Goal: Information Seeking & Learning: Understand process/instructions

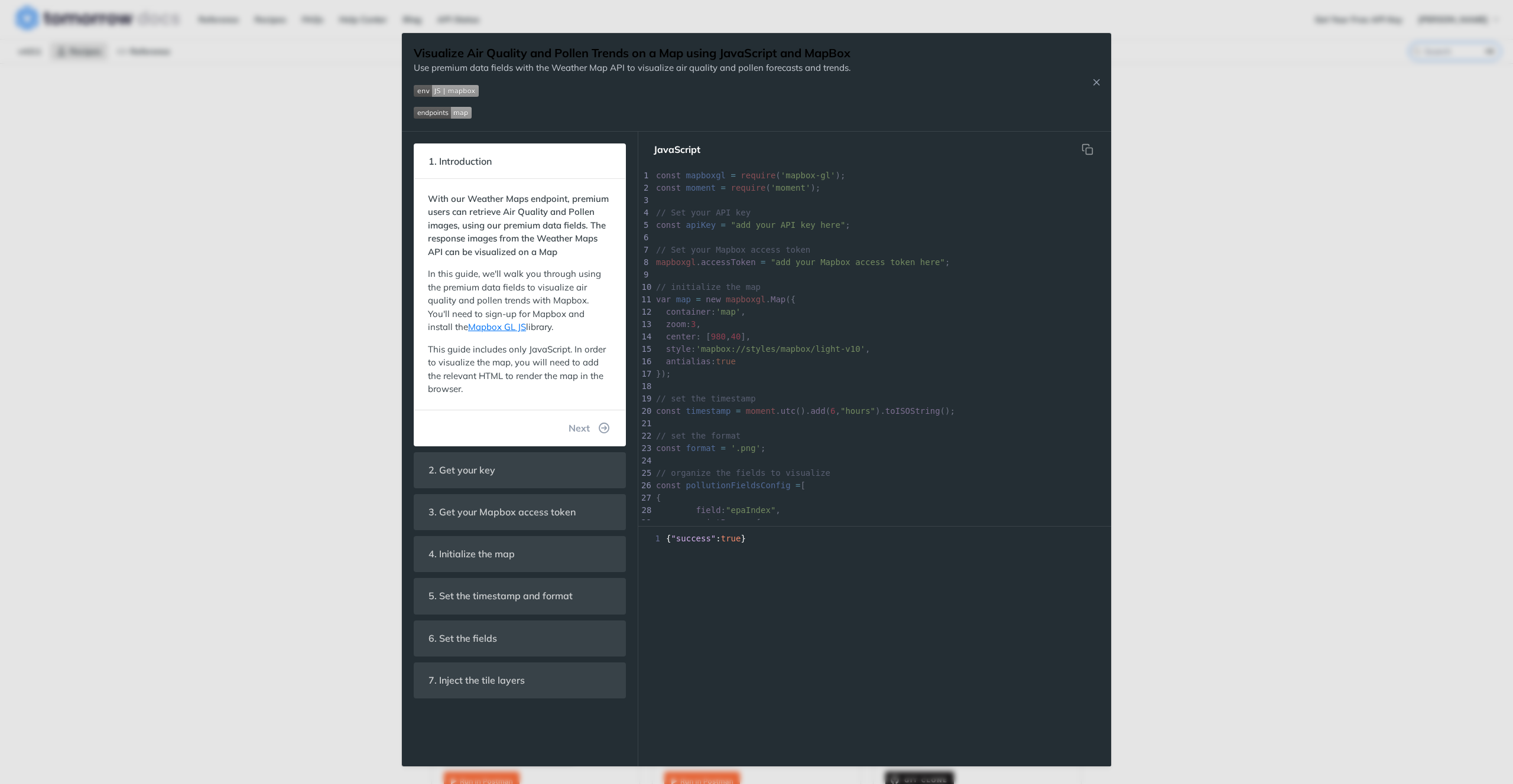
click at [1450, 534] on div "Jump to Content Reference Recipes FAQs Help Center Blog API Status Recipes Refe…" at bounding box center [756, 392] width 1513 height 784
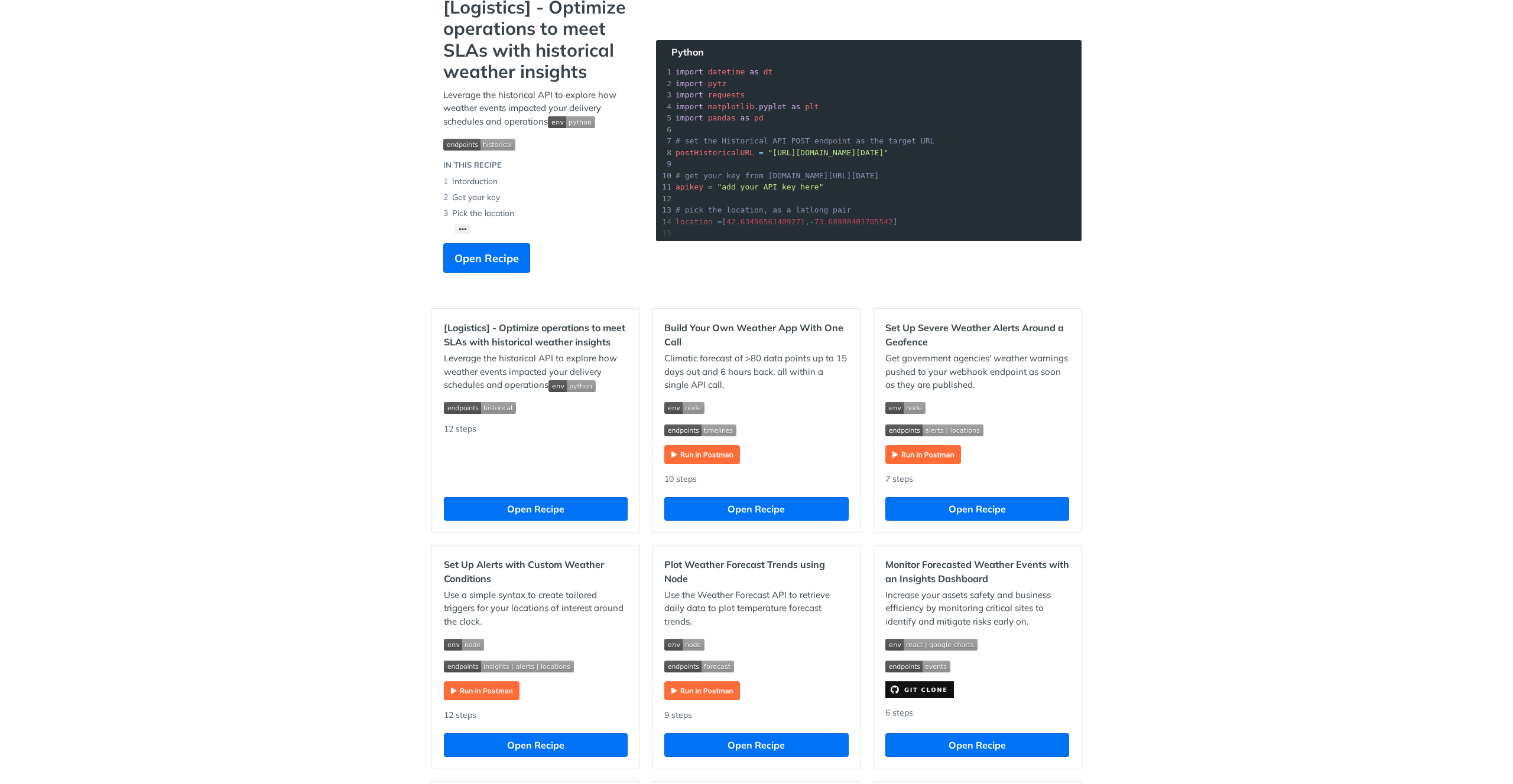
scroll to position [94, 0]
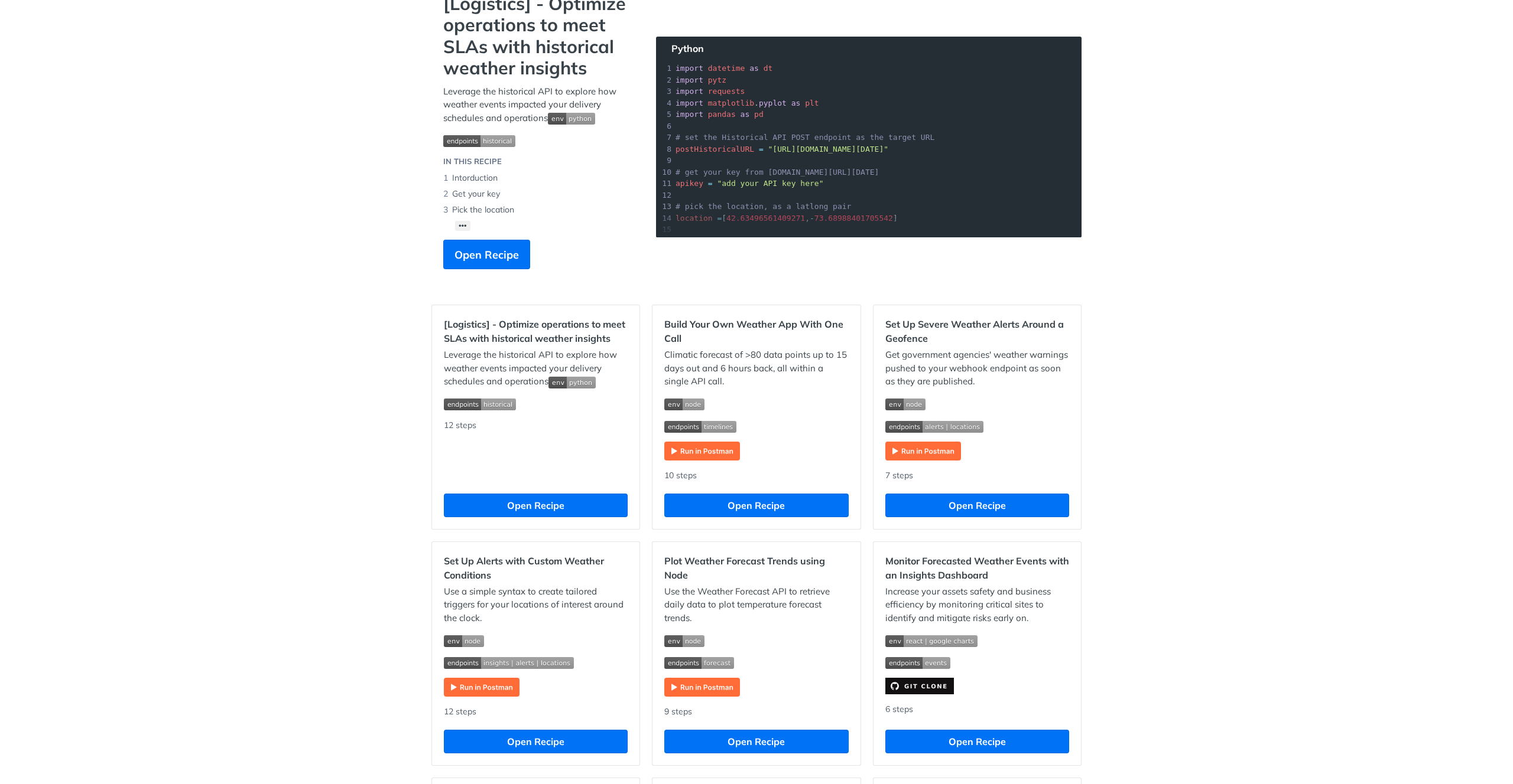
click at [1318, 532] on div "Recipes [Logistics] - Optimize operations to meet SLAs with historical weather …" at bounding box center [756, 719] width 1513 height 1501
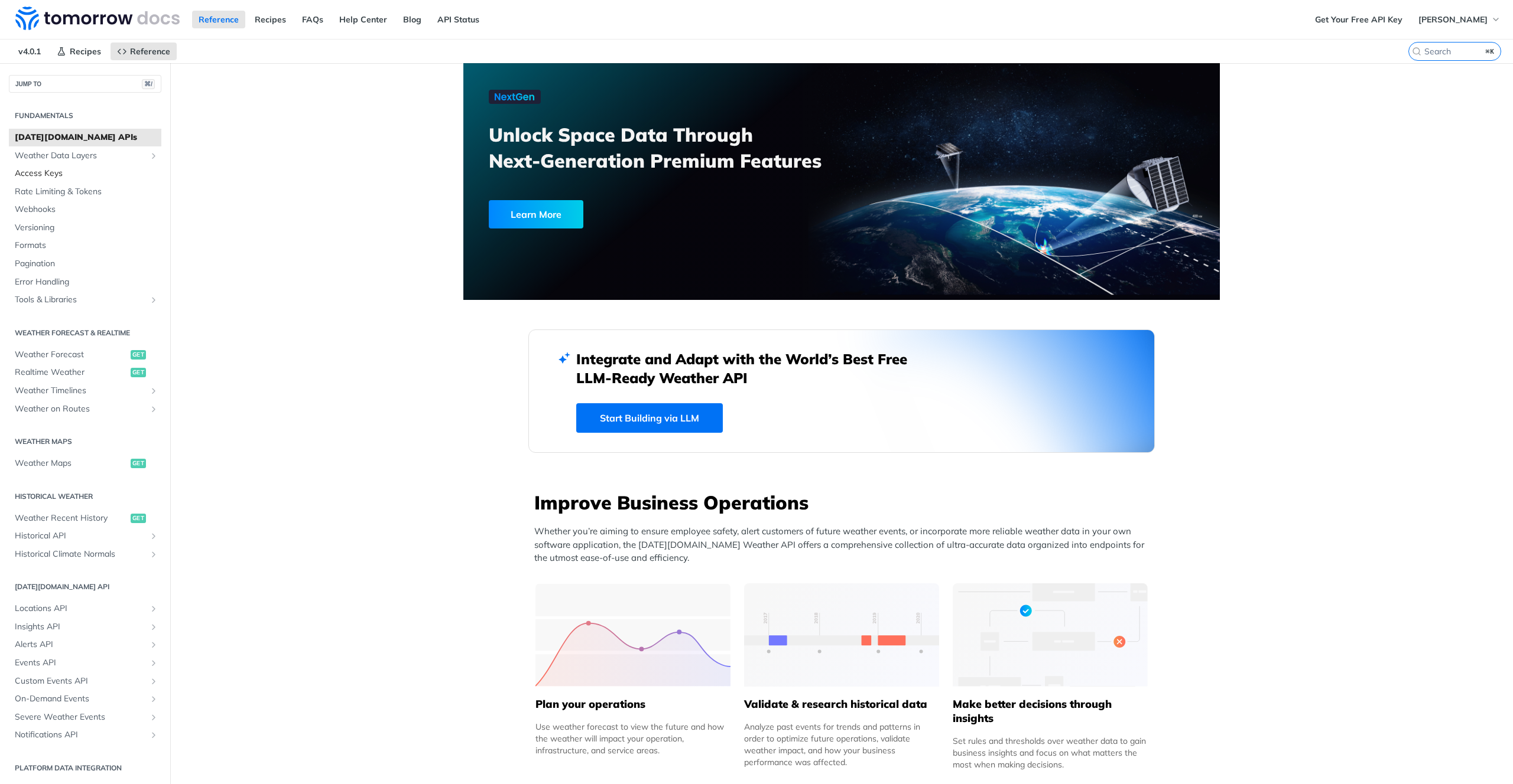
click at [99, 170] on span "Access Keys" at bounding box center [87, 174] width 143 height 12
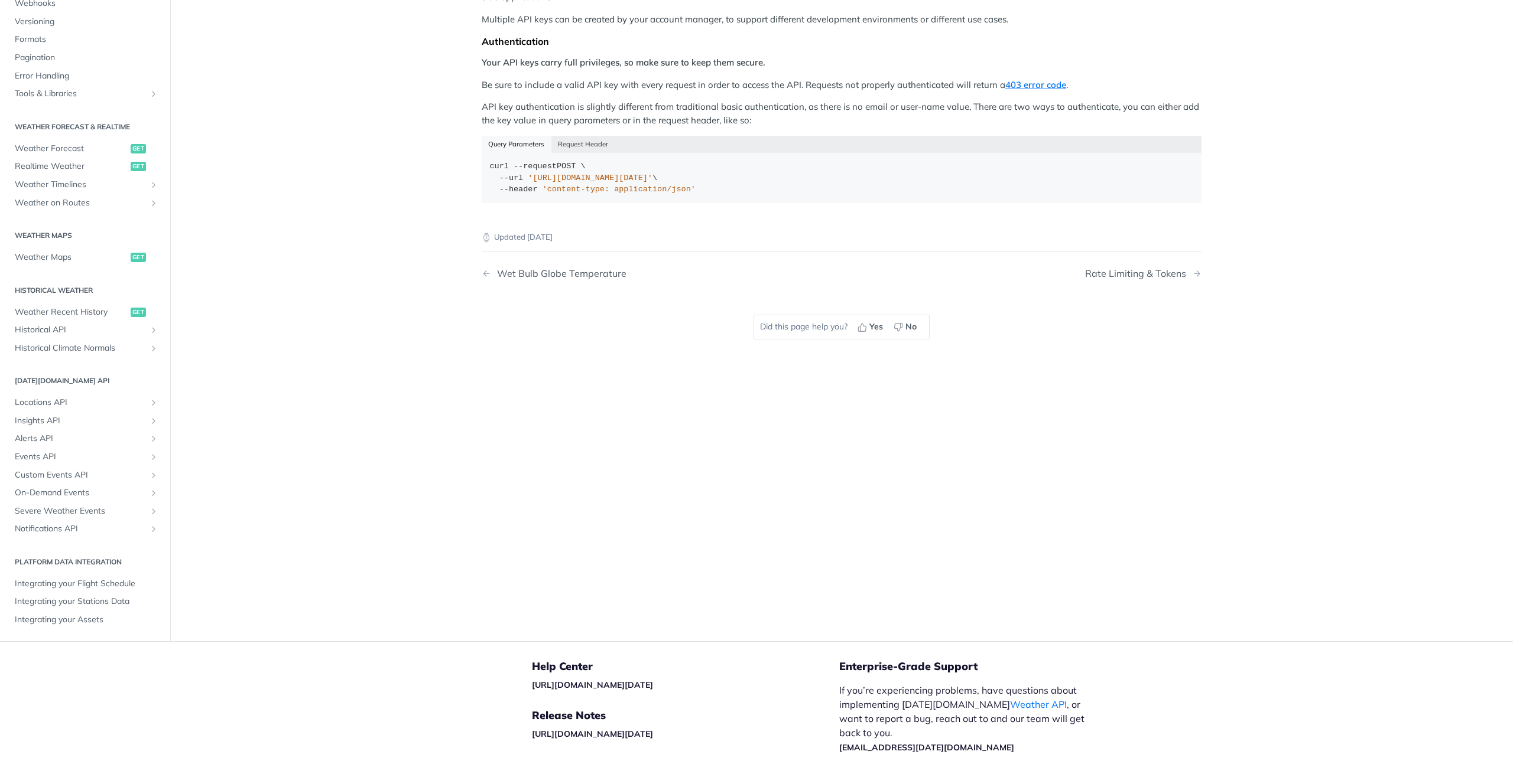
scroll to position [276, 0]
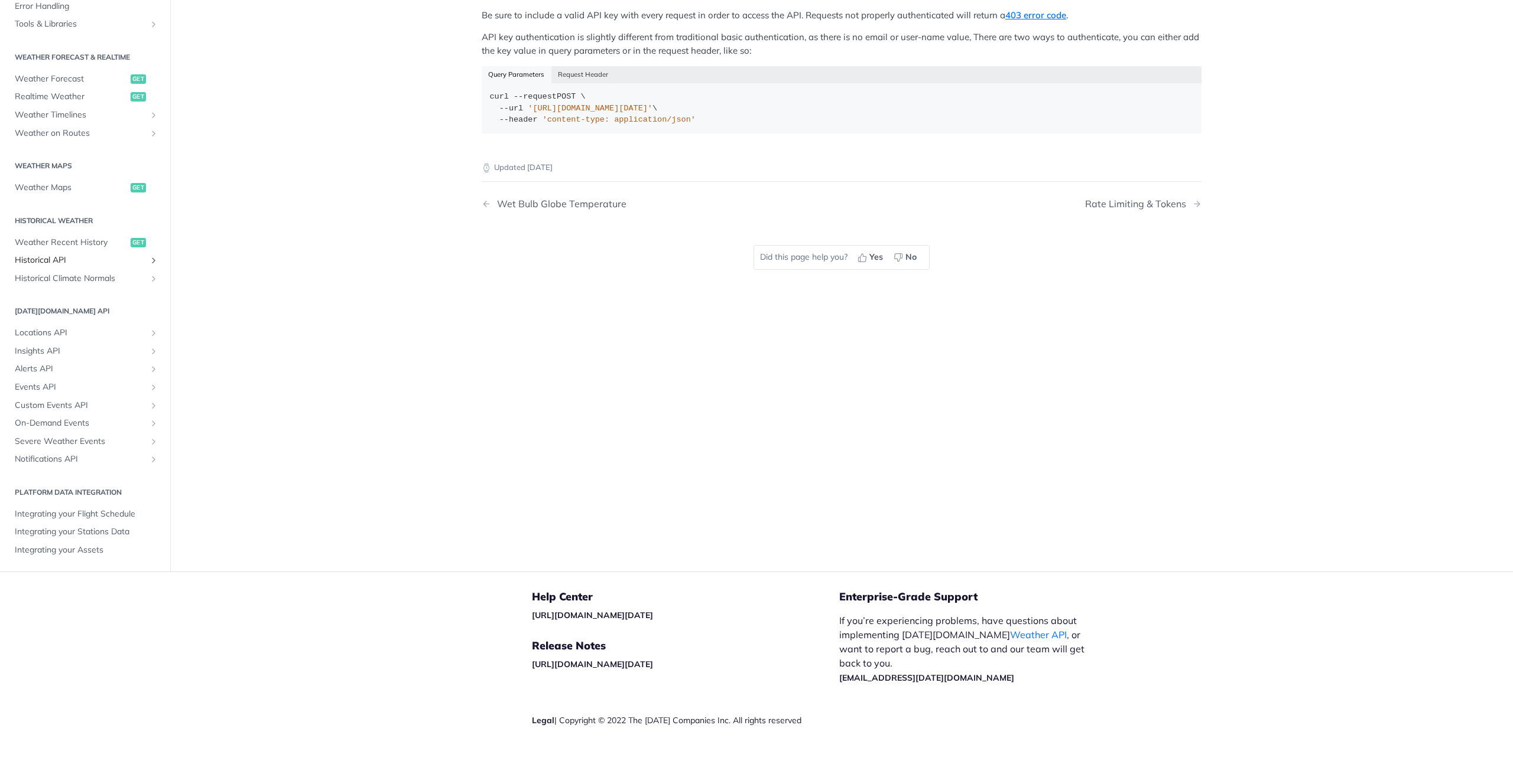
click at [59, 258] on span "Historical API" at bounding box center [81, 261] width 131 height 12
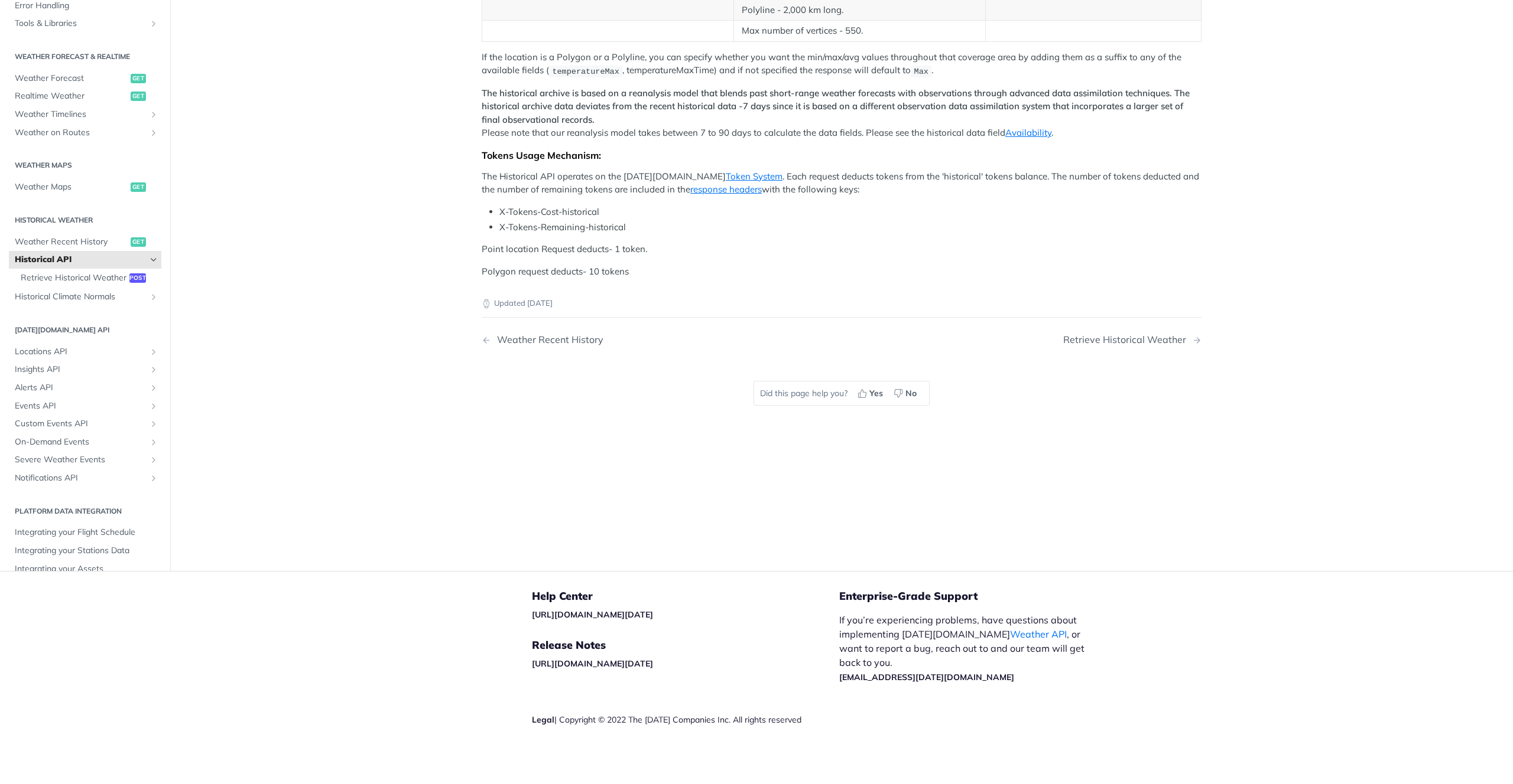
scroll to position [434, 0]
click at [114, 449] on span "On-Demand Events" at bounding box center [81, 443] width 131 height 12
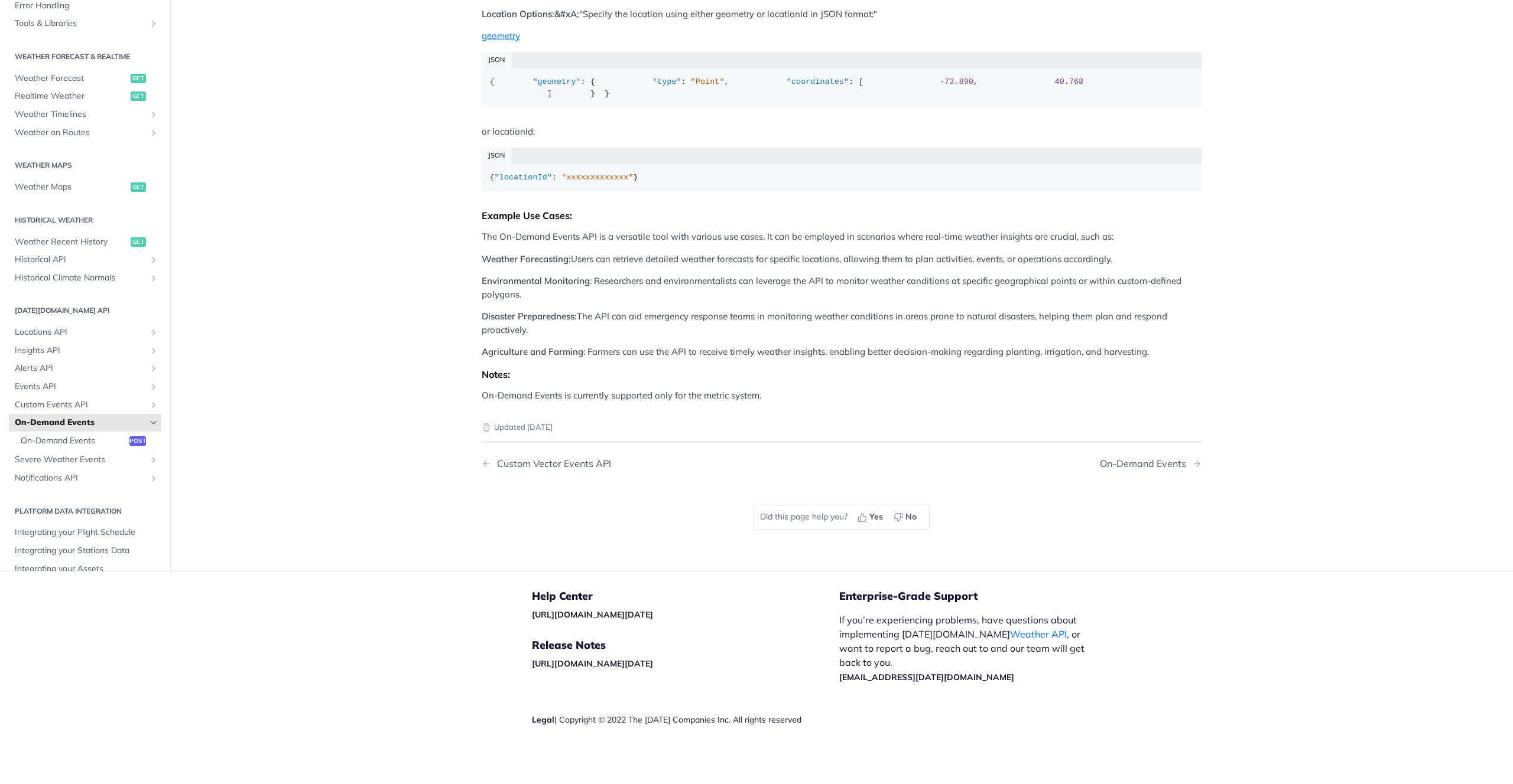
scroll to position [20, 0]
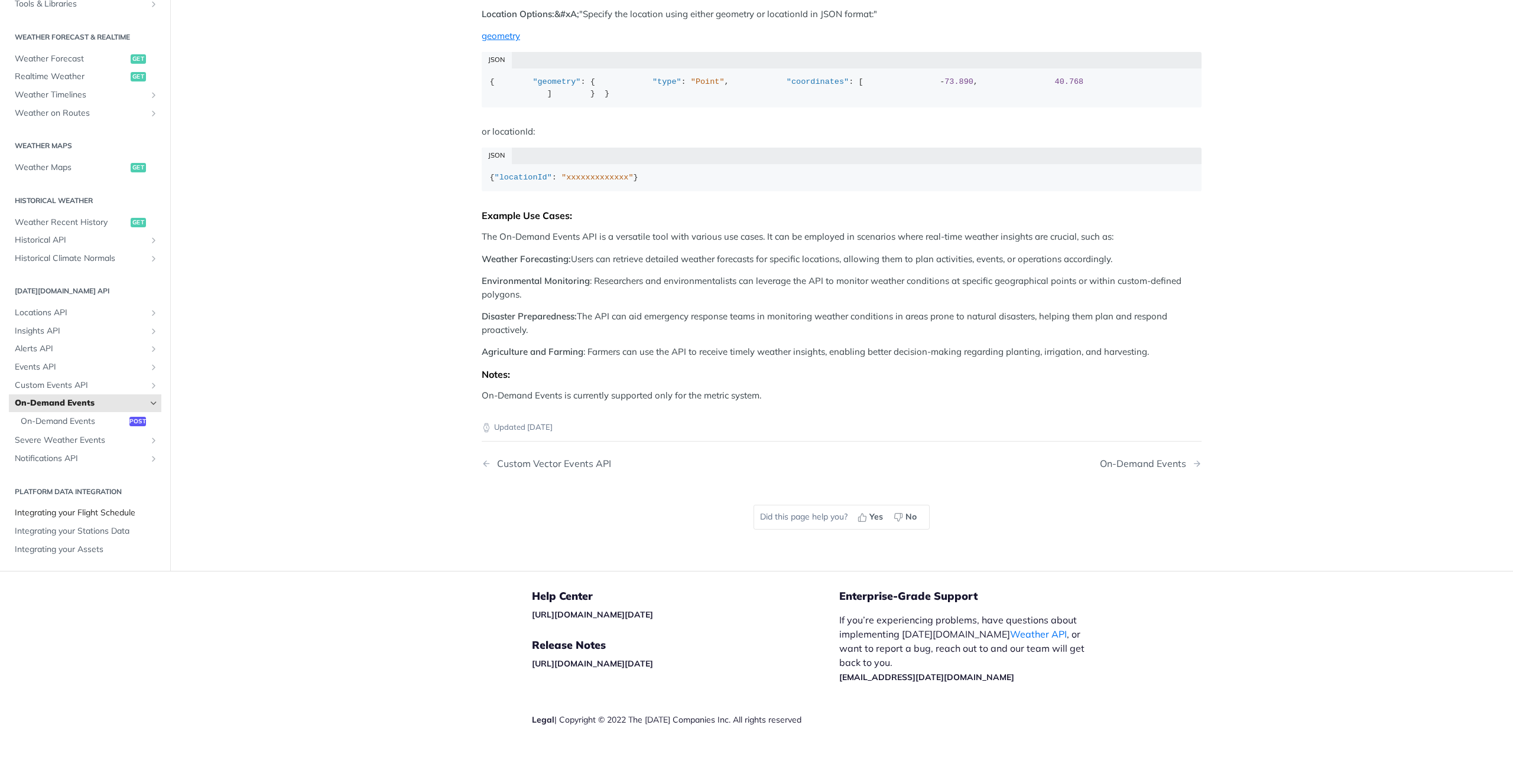
click at [122, 513] on span "Integrating your Flight Schedule" at bounding box center [87, 513] width 143 height 12
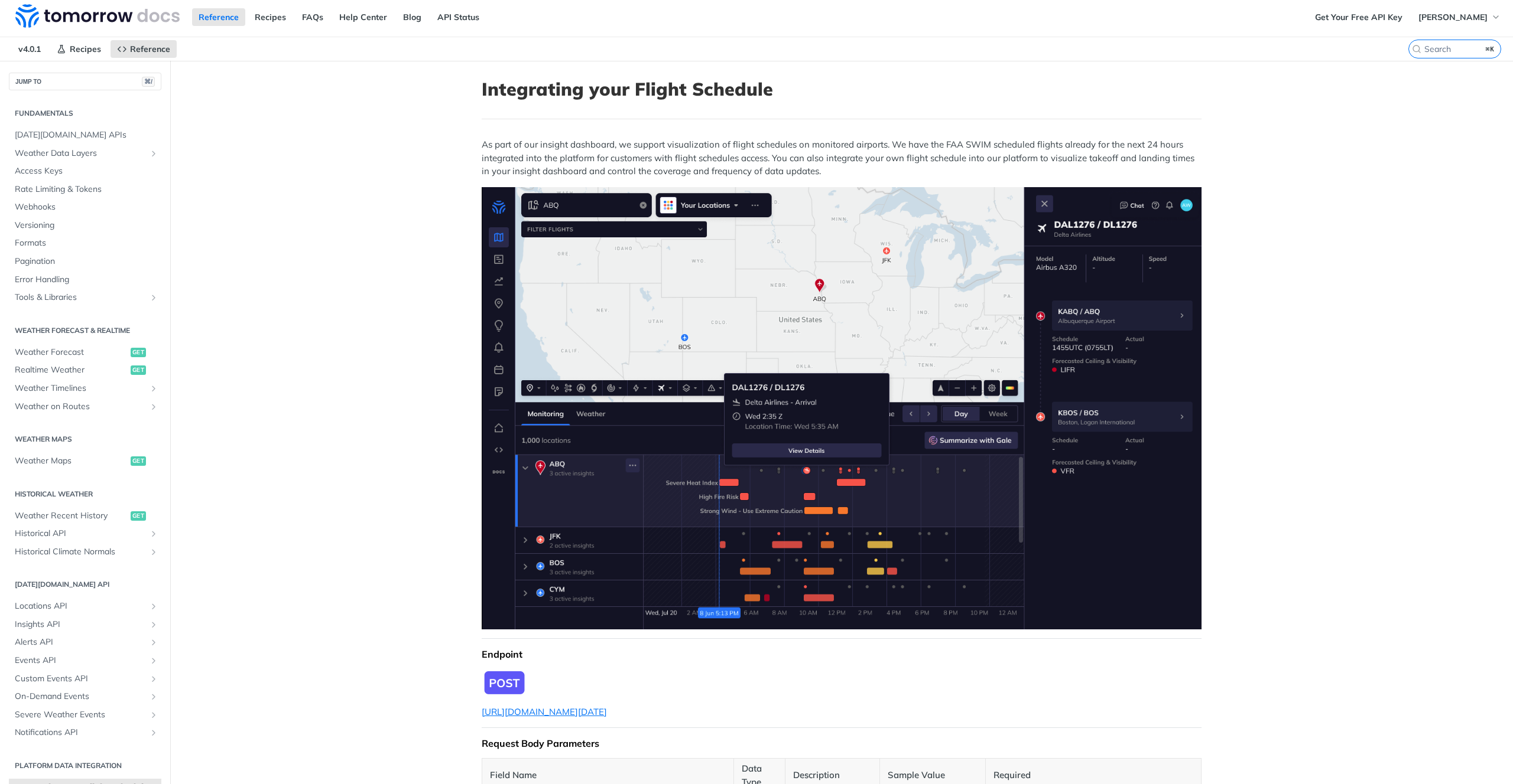
scroll to position [6, 0]
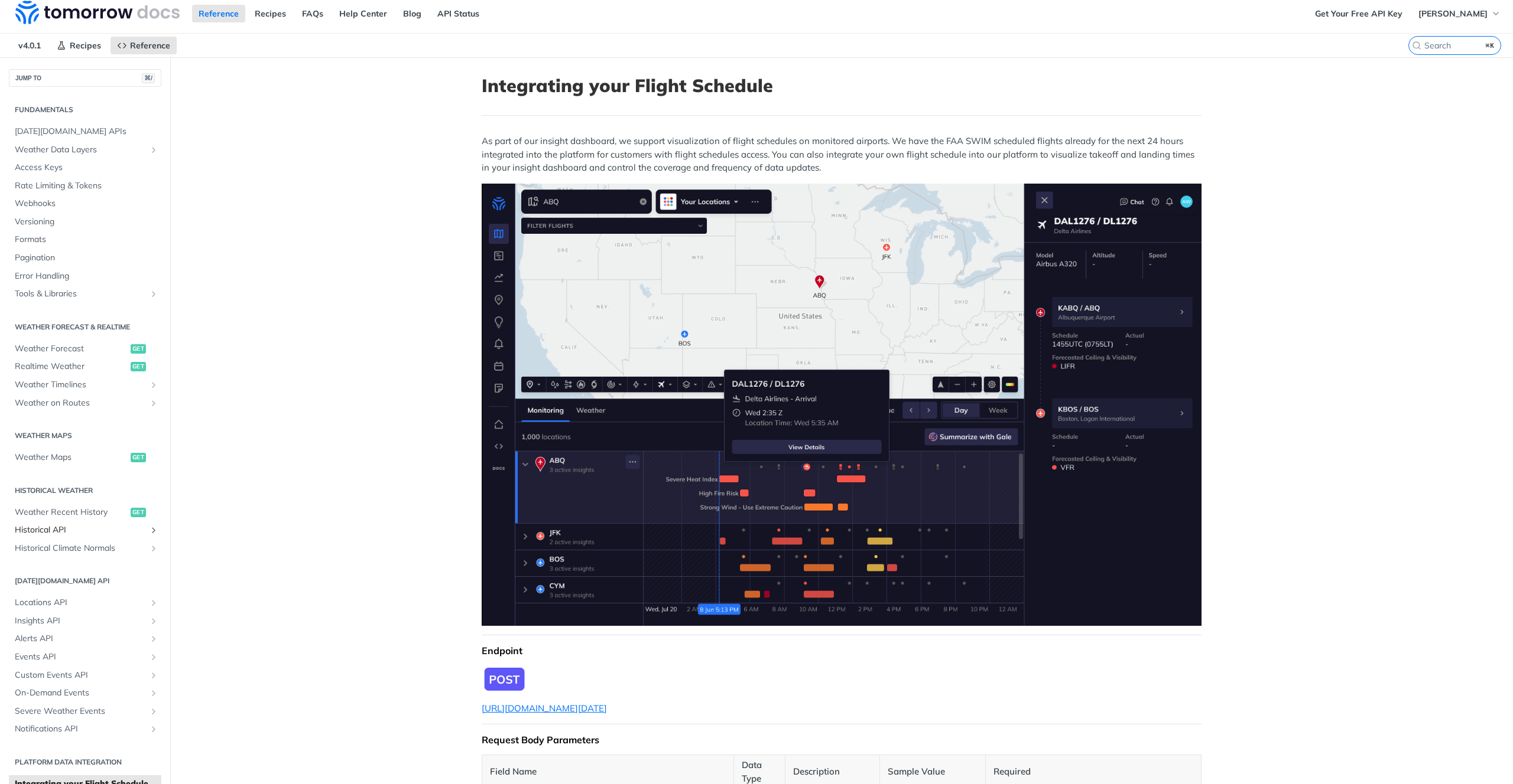
click at [64, 535] on span "Historical API" at bounding box center [81, 530] width 131 height 12
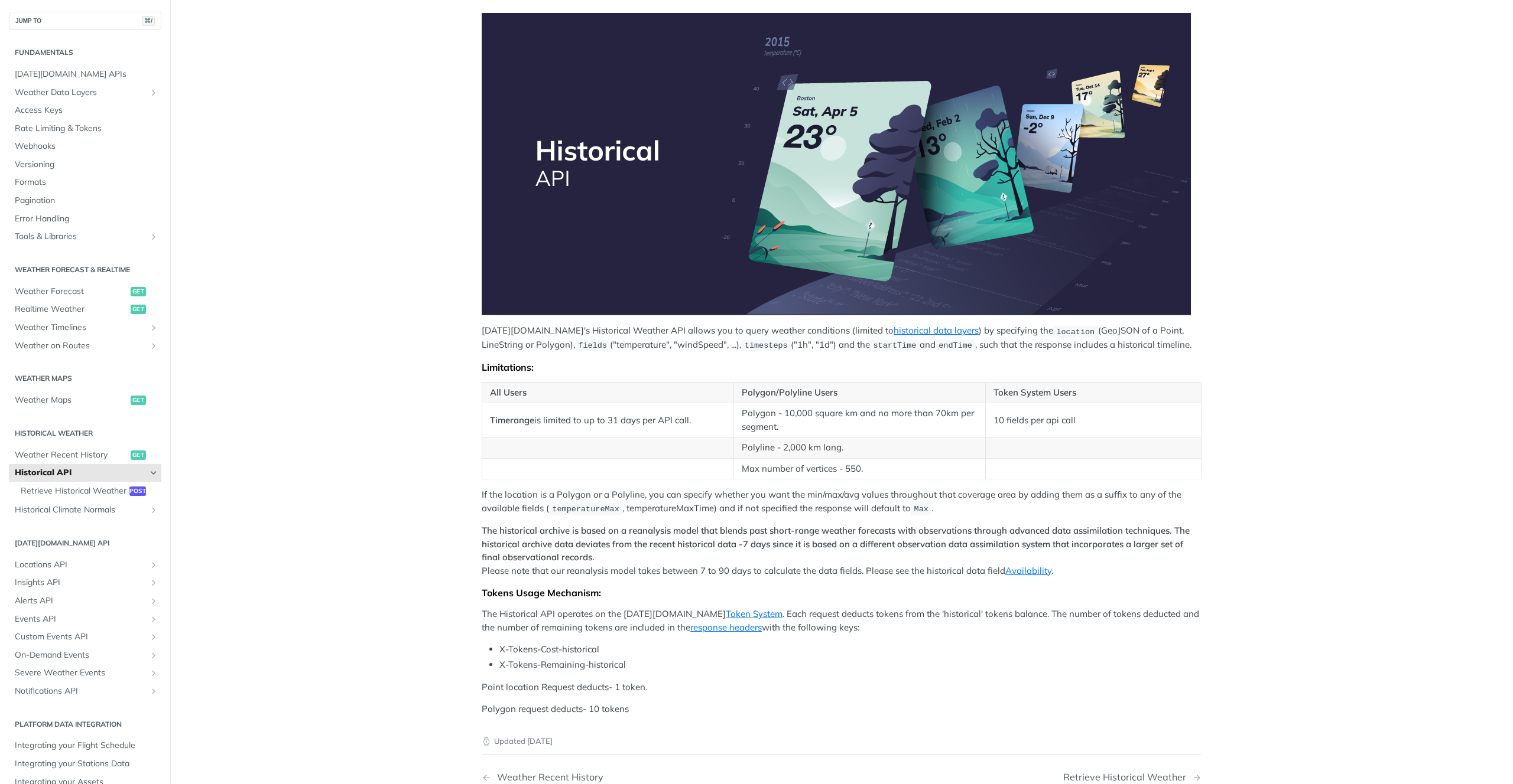
scroll to position [152, 0]
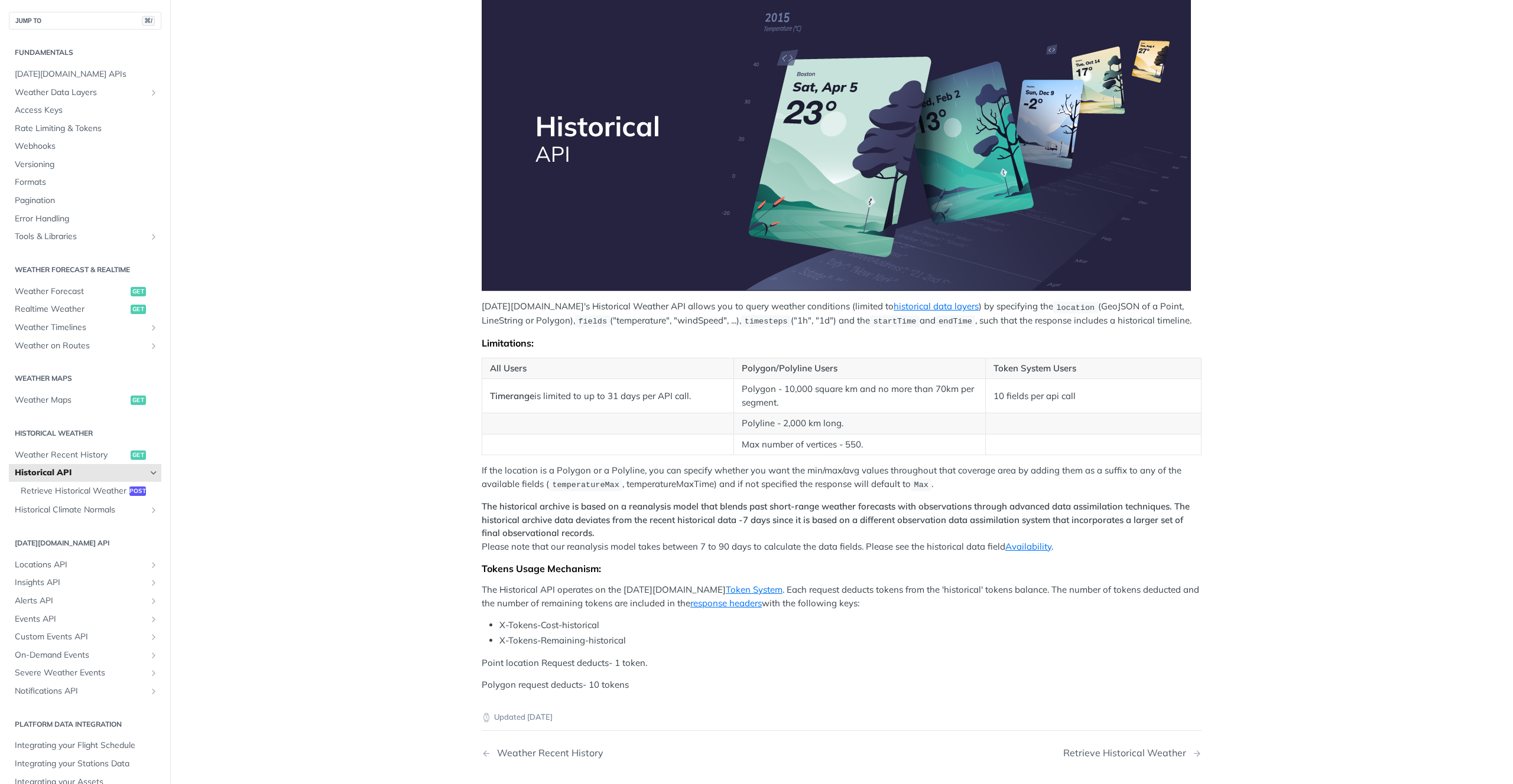
click at [251, 455] on main "JUMP TO ⌘/ Fundamentals Tomorrow.io APIs Weather Data Layers Core Probabilistic…" at bounding box center [756, 386] width 1513 height 950
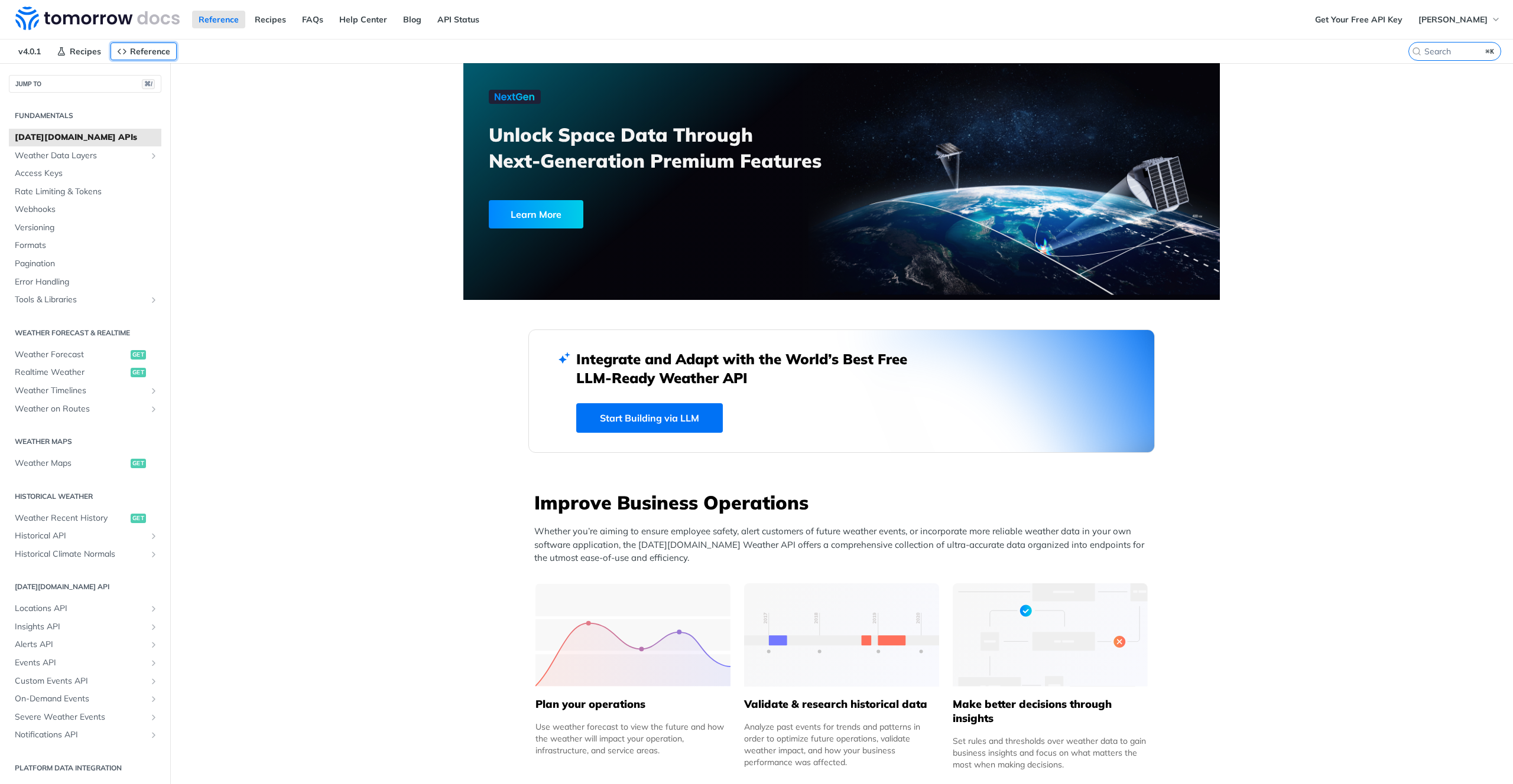
click at [144, 52] on span "Reference" at bounding box center [150, 51] width 40 height 11
click at [130, 47] on span "Reference" at bounding box center [150, 51] width 40 height 11
click at [106, 49] on link "Recipes" at bounding box center [79, 52] width 58 height 18
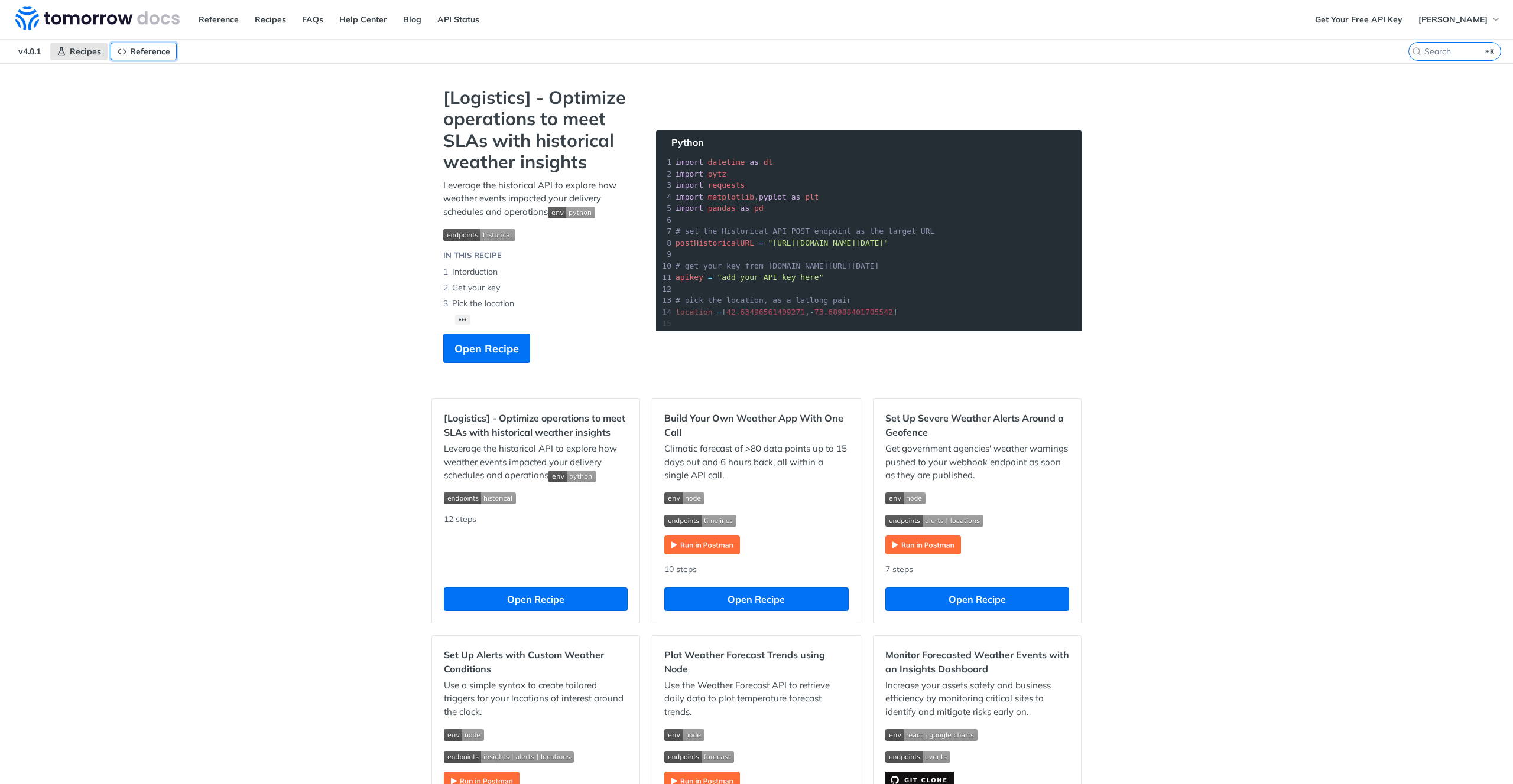
click at [139, 47] on span "Reference" at bounding box center [150, 51] width 40 height 11
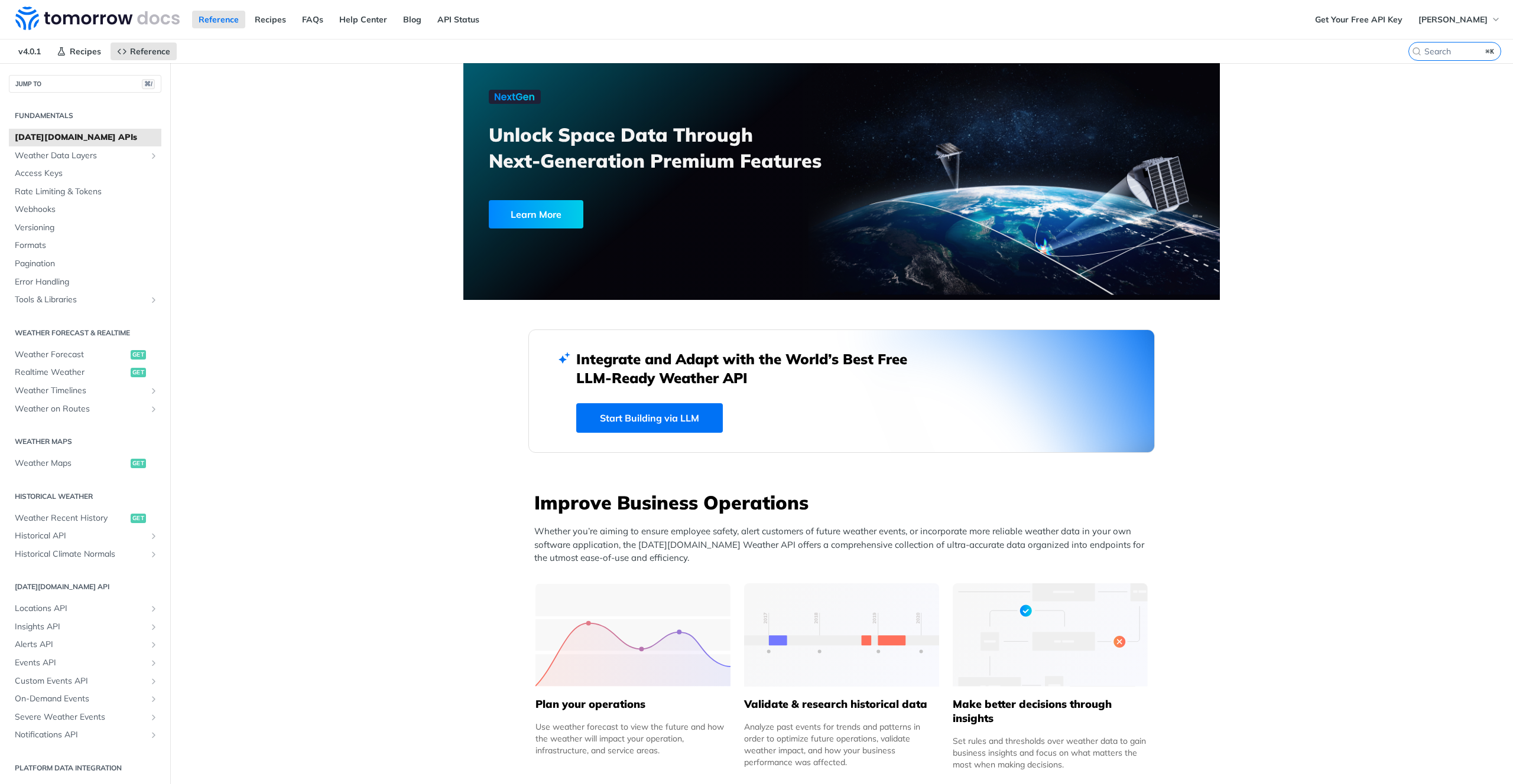
click at [627, 417] on link "Start Building via LLM" at bounding box center [649, 418] width 146 height 30
click at [1454, 19] on button "[PERSON_NAME]" at bounding box center [1459, 20] width 96 height 18
click at [1408, 20] on link "Get Your Free API Key" at bounding box center [1358, 20] width 101 height 18
